Goal: Task Accomplishment & Management: Use online tool/utility

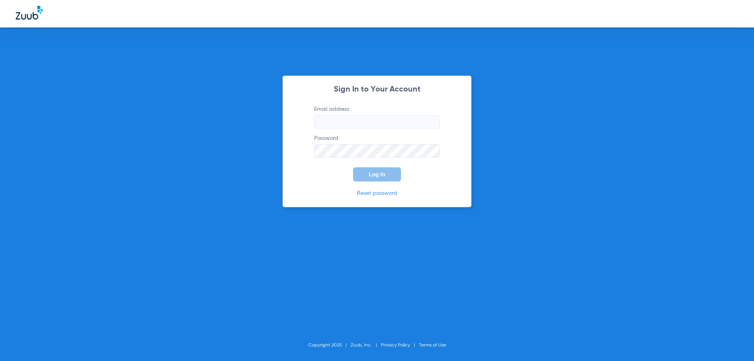
type input "[EMAIL_ADDRESS][DOMAIN_NAME]"
click at [335, 174] on form "Email address [EMAIL_ADDRESS][DOMAIN_NAME] Password Log In" at bounding box center [377, 143] width 149 height 76
click at [369, 173] on button "Log In" at bounding box center [377, 174] width 48 height 14
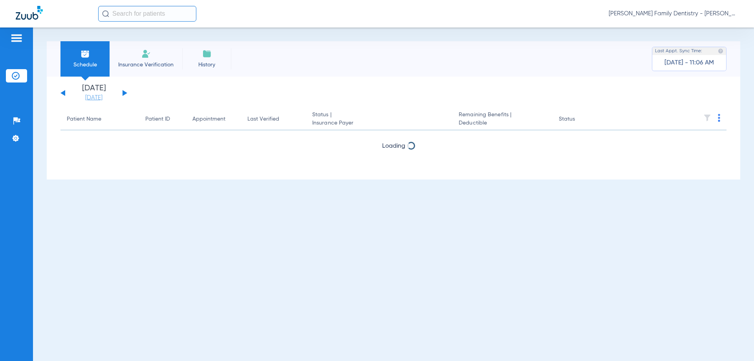
click at [98, 99] on link "[DATE]" at bounding box center [93, 98] width 47 height 8
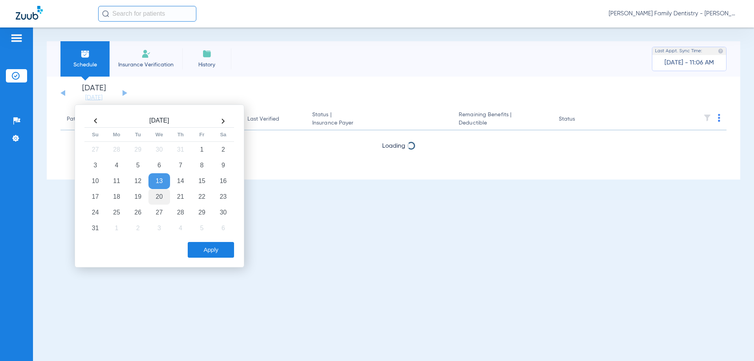
click at [163, 195] on td "20" at bounding box center [159, 197] width 21 height 16
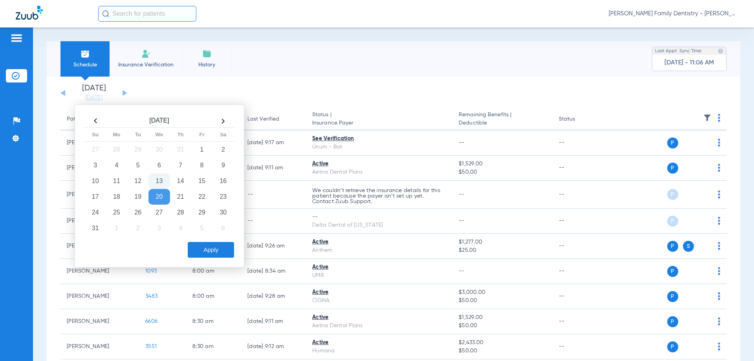
click at [206, 249] on button "Apply" at bounding box center [211, 250] width 46 height 16
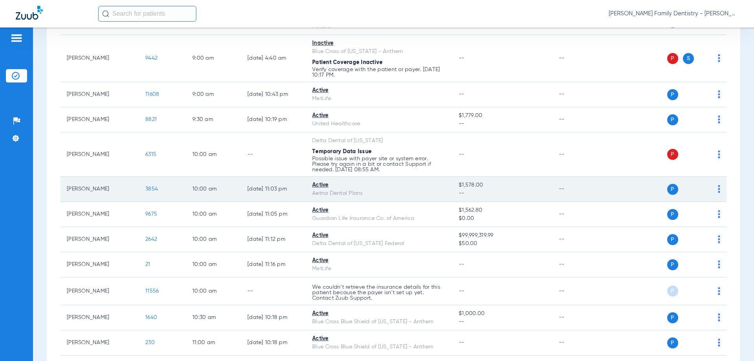
scroll to position [393, 0]
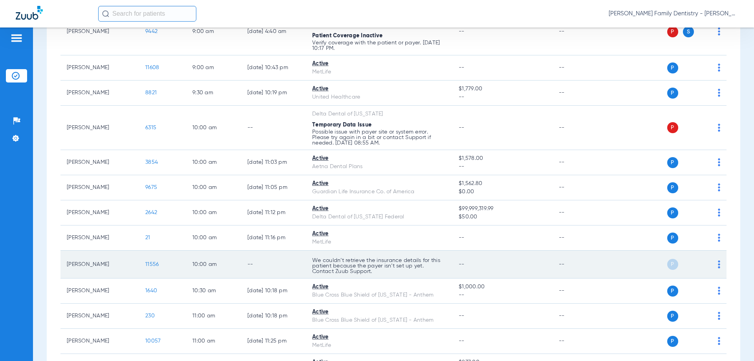
click at [712, 265] on div "P S" at bounding box center [663, 264] width 115 height 11
click at [718, 266] on img at bounding box center [719, 265] width 2 height 8
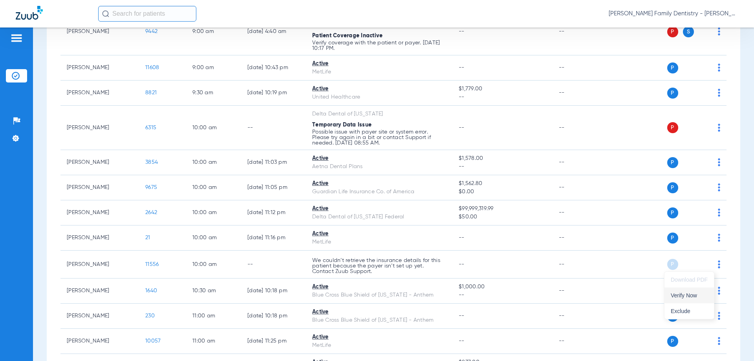
click at [699, 296] on span "Verify Now" at bounding box center [689, 296] width 37 height 6
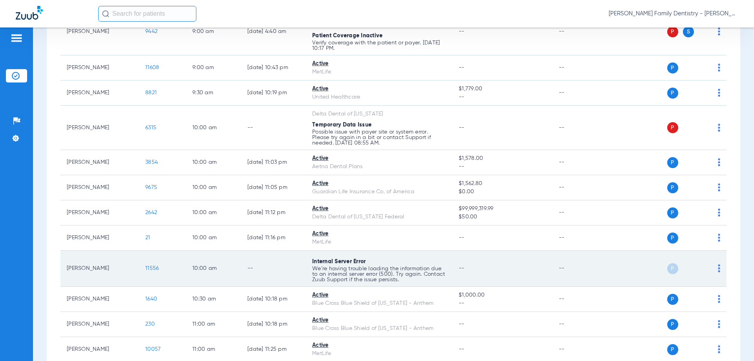
click at [718, 269] on img at bounding box center [719, 268] width 2 height 8
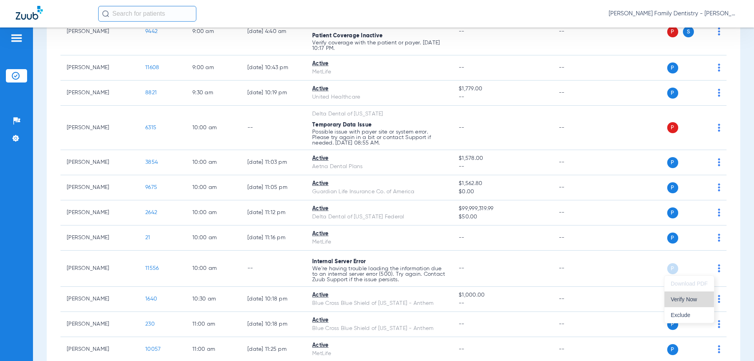
click at [696, 304] on button "Verify Now" at bounding box center [690, 300] width 50 height 16
